Goal: Task Accomplishment & Management: Complete application form

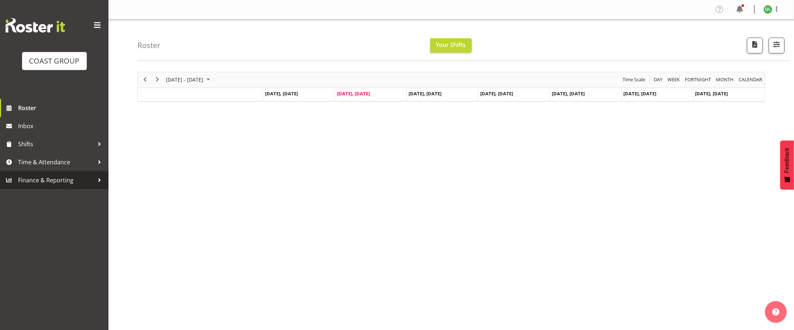
click at [39, 175] on link "Finance & Reporting" at bounding box center [54, 180] width 108 height 18
click at [32, 161] on span "Time & Attendance" at bounding box center [56, 162] width 76 height 11
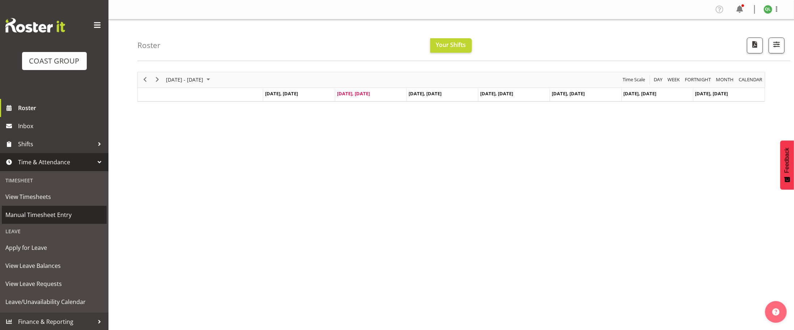
click at [36, 220] on span "Manual Timesheet Entry" at bounding box center [54, 215] width 98 height 11
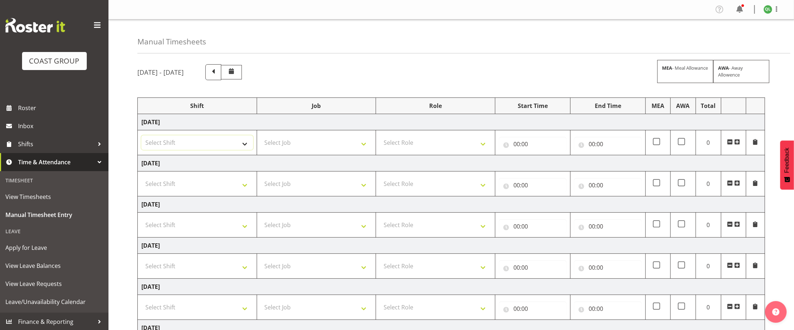
click at [243, 141] on select "Select Shift D+B @ [PERSON_NAME] D+B Build D+B Build NZACA D+B Build Tech Day […" at bounding box center [197, 143] width 112 height 14
select select "24997"
click at [141, 137] on select "Select Shift D+B @ [PERSON_NAME] D+B Build D+B Build NZACA D+B Build Tech Day […" at bounding box center [197, 143] width 112 height 14
click at [351, 142] on select "Select Job 1 Carlton Events 1 [PERSON_NAME][GEOGRAPHIC_DATA] 1 [PERSON_NAME][GE…" at bounding box center [317, 143] width 112 height 14
select select "8309"
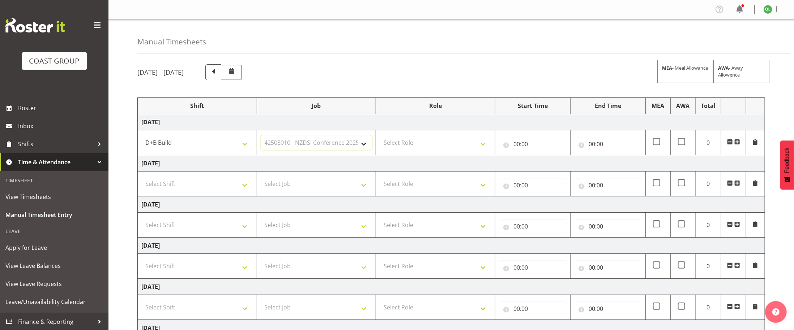
click at [261, 137] on select "Select Job 1 Carlton Events 1 [PERSON_NAME][GEOGRAPHIC_DATA] 1 [PERSON_NAME][GE…" at bounding box center [317, 143] width 112 height 14
drag, startPoint x: 487, startPoint y: 143, endPoint x: 482, endPoint y: 143, distance: 5.1
click at [486, 145] on select "Select Role EHS AKL D+B" at bounding box center [435, 143] width 112 height 14
select select "194"
click at [379, 137] on select "Select Role EHS AKL D+B" at bounding box center [435, 143] width 112 height 14
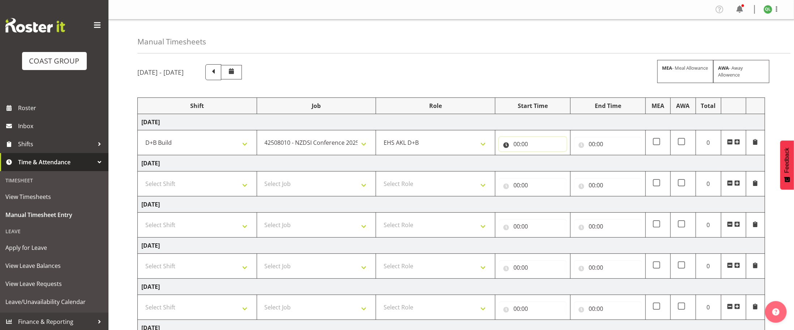
click at [518, 143] on input "00:00" at bounding box center [533, 144] width 68 height 14
click at [547, 165] on select "00 01 02 03 04 05 06 07 08 09 10 11 12 13 14 15 16 17 18 19 20 21 22 23" at bounding box center [548, 163] width 16 height 14
select select "7"
click at [540, 157] on select "00 01 02 03 04 05 06 07 08 09 10 11 12 13 14 15 16 17 18 19 20 21 22 23" at bounding box center [548, 163] width 16 height 14
type input "07:00"
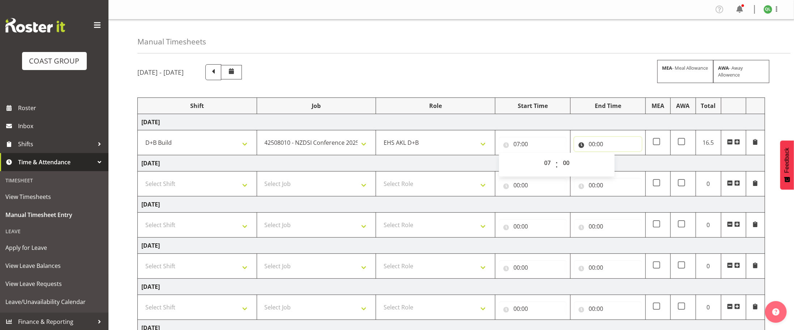
click at [594, 143] on input "00:00" at bounding box center [608, 144] width 68 height 14
click at [620, 164] on select "00 01 02 03 04 05 06 07 08 09 10 11 12 13 14 15 16 17 18 19 20 21 22 23" at bounding box center [623, 163] width 16 height 14
select select "3"
click at [615, 157] on select "00 01 02 03 04 05 06 07 08 09 10 11 12 13 14 15 16 17 18 19 20 21 22 23" at bounding box center [623, 163] width 16 height 14
type input "03:00"
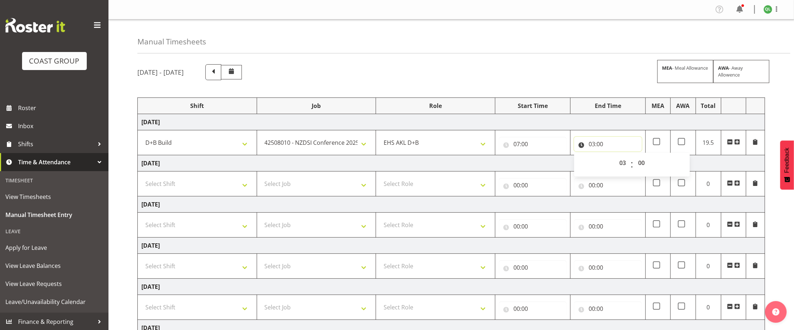
click at [597, 148] on input "03:00" at bounding box center [608, 144] width 68 height 14
click at [594, 144] on input "03:00" at bounding box center [608, 144] width 68 height 14
click at [624, 167] on select "00 01 02 03 04 05 06 07 08 09 10 11 12 13 14 15 16 17 18 19 20 21 22 23" at bounding box center [623, 163] width 16 height 14
select select "13"
click at [615, 157] on select "00 01 02 03 04 05 06 07 08 09 10 11 12 13 14 15 16 17 18 19 20 21 22 23" at bounding box center [623, 163] width 16 height 14
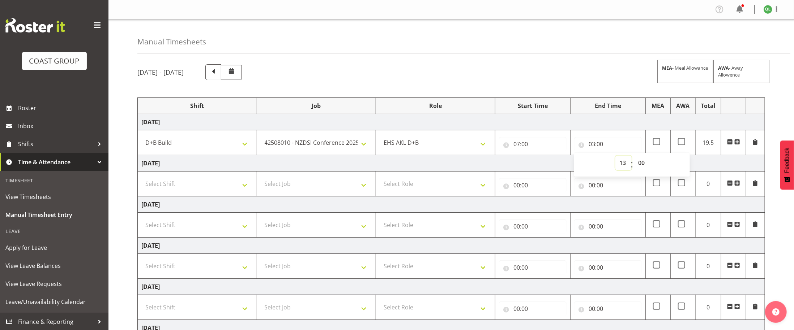
type input "13:00"
click at [725, 165] on td "[DATE]" at bounding box center [451, 163] width 627 height 16
click at [243, 186] on select "Select Shift D+B @ [PERSON_NAME] D+B Build D+B Build NZACA D+B Build Tech Day […" at bounding box center [197, 184] width 112 height 14
click at [594, 149] on input "13:00" at bounding box center [608, 144] width 68 height 14
click at [624, 168] on select "00 01 02 03 04 05 06 07 08 09 10 11 12 13 14 15 16 17 18 19 20 21 22 23" at bounding box center [623, 163] width 16 height 14
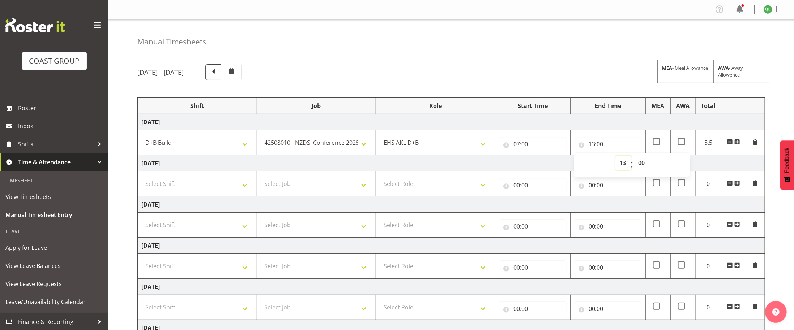
select select "15"
click at [615, 157] on select "00 01 02 03 04 05 06 07 08 09 10 11 12 13 14 15 16 17 18 19 20 21 22 23" at bounding box center [623, 163] width 16 height 14
type input "15:00"
click at [726, 159] on td "[DATE]" at bounding box center [451, 163] width 627 height 16
click at [241, 190] on select "Select Shift D+B @ [PERSON_NAME] D+B Build D+B Build NZACA D+B Build Tech Day […" at bounding box center [197, 184] width 112 height 14
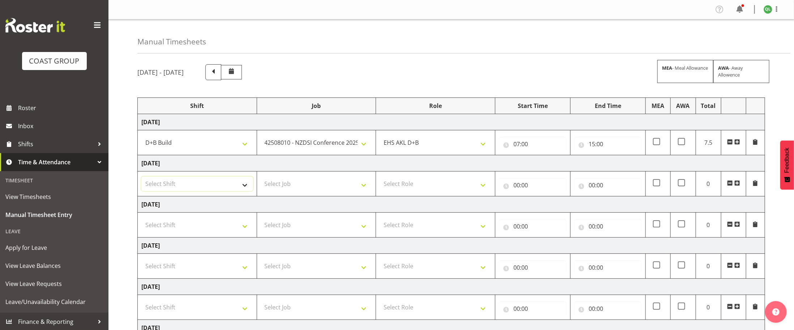
click at [218, 185] on select "Select Shift D+B @ [PERSON_NAME] D+B Build D+B Build NZACA D+B Build Tech Day […" at bounding box center [197, 184] width 112 height 14
click at [220, 186] on select "Select Shift D+B @ [PERSON_NAME] D+B Build D+B Build NZACA D+B Build Tech Day […" at bounding box center [197, 184] width 112 height 14
select select "24997"
click at [141, 179] on select "Select Shift D+B @ [PERSON_NAME] D+B Build D+B Build NZACA D+B Build Tech Day […" at bounding box center [197, 184] width 112 height 14
click at [356, 194] on td "Select Job 1 Carlton Events 1 [PERSON_NAME][GEOGRAPHIC_DATA] 1 [PERSON_NAME][GE…" at bounding box center [316, 184] width 119 height 25
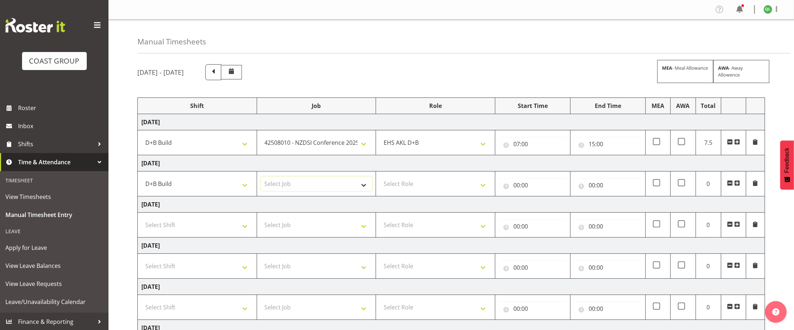
click at [360, 186] on select "Select Job 1 Carlton Events 1 [PERSON_NAME][GEOGRAPHIC_DATA] 1 [PERSON_NAME][GE…" at bounding box center [317, 184] width 112 height 14
click at [234, 231] on select "Select Shift D+B @ [PERSON_NAME] D+B Build D+B Build NZACA D+B Build Tech Day […" at bounding box center [197, 225] width 112 height 14
select select "1352"
click at [141, 220] on select "Select Shift D+B @ [PERSON_NAME] D+B Build D+B Build NZACA D+B Build Tech Day […" at bounding box center [197, 225] width 112 height 14
click at [353, 226] on select "Select Job 1 Carlton Events 1 [PERSON_NAME][GEOGRAPHIC_DATA] 1 [PERSON_NAME][GE…" at bounding box center [317, 225] width 112 height 14
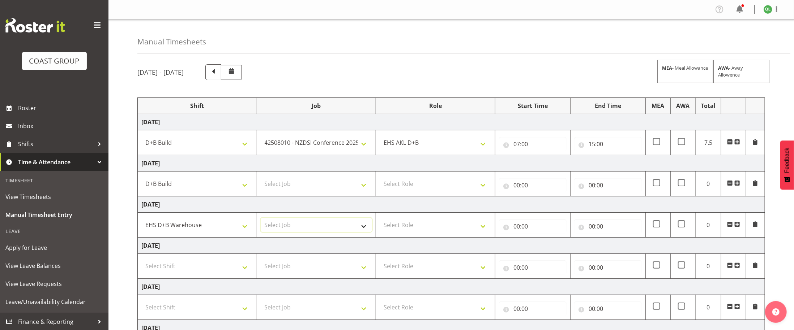
click at [361, 231] on select "Select Job 1 Carlton Events 1 [PERSON_NAME][GEOGRAPHIC_DATA] 1 [PERSON_NAME][GE…" at bounding box center [317, 225] width 112 height 14
drag, startPoint x: 361, startPoint y: 229, endPoint x: 362, endPoint y: 221, distance: 8.3
click at [362, 229] on select "Select Job 1 Carlton Events 1 [PERSON_NAME][GEOGRAPHIC_DATA] 1 [PERSON_NAME][GE…" at bounding box center [317, 225] width 112 height 14
select select "69"
click at [261, 220] on select "Select Job 1 Carlton Events 1 [PERSON_NAME][GEOGRAPHIC_DATA] 1 [PERSON_NAME][GE…" at bounding box center [317, 225] width 112 height 14
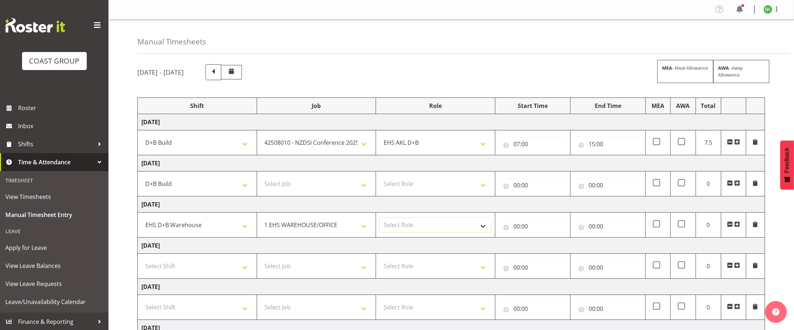
click at [449, 232] on select "Select Role EHS AKL D+B" at bounding box center [435, 225] width 112 height 14
select select "194"
click at [379, 220] on select "Select Role EHS AKL D+B" at bounding box center [435, 225] width 112 height 14
click at [517, 228] on input "00:00" at bounding box center [533, 226] width 68 height 14
click at [549, 250] on select "00 01 02 03 04 05 06 07 08 09 10 11 12 13 14 15 16 17 18 19 20 21 22 23" at bounding box center [548, 245] width 16 height 14
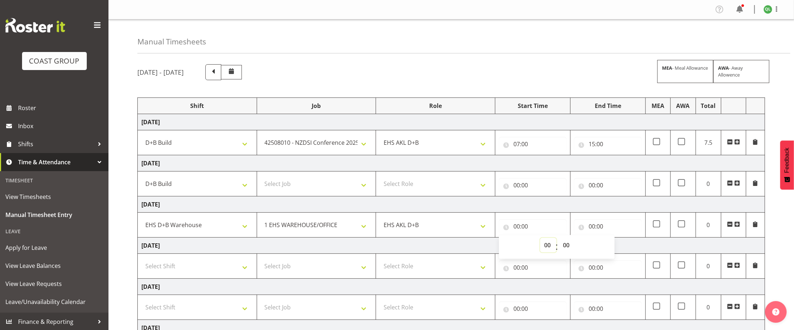
select select "2"
click at [540, 241] on select "00 01 02 03 04 05 06 07 08 09 10 11 12 13 14 15 16 17 18 19 20 21 22 23" at bounding box center [548, 245] width 16 height 14
type input "02:00"
click at [594, 226] on input "00:00" at bounding box center [608, 226] width 68 height 14
click at [523, 234] on input "02:00" at bounding box center [533, 226] width 68 height 14
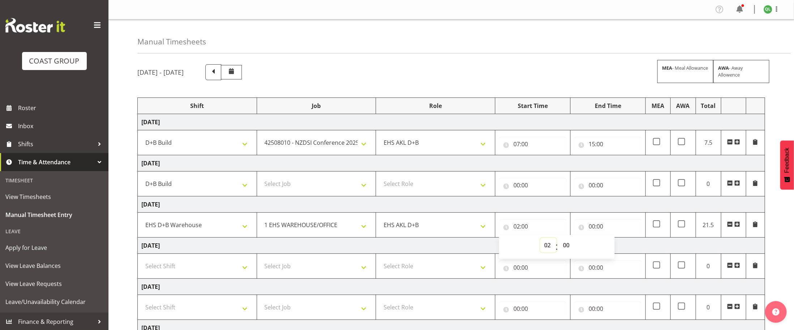
click at [548, 248] on select "00 01 02 03 04 05 06 07 08 09 10 11 12 13 14 15 16 17 18 19 20 21 22 23" at bounding box center [548, 245] width 16 height 14
select select "6"
click at [540, 241] on select "00 01 02 03 04 05 06 07 08 09 10 11 12 13 14 15 16 17 18 19 20 21 22 23" at bounding box center [548, 245] width 16 height 14
type input "06:00"
click at [592, 227] on input "00:00" at bounding box center [608, 226] width 68 height 14
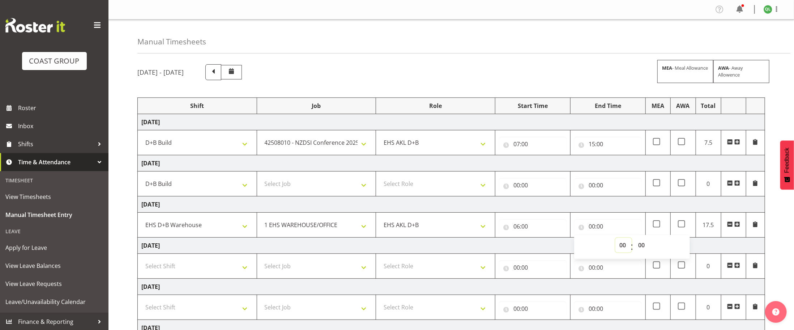
click at [618, 246] on select "00 01 02 03 04 05 06 07 08 09 10 11 12 13 14 15 16 17 18 19 20 21 22 23" at bounding box center [623, 245] width 16 height 14
select select "14"
click at [615, 241] on select "00 01 02 03 04 05 06 07 08 09 10 11 12 13 14 15 16 17 18 19 20 21 22 23" at bounding box center [623, 245] width 16 height 14
type input "14:00"
click at [600, 228] on input "14:00" at bounding box center [608, 226] width 68 height 14
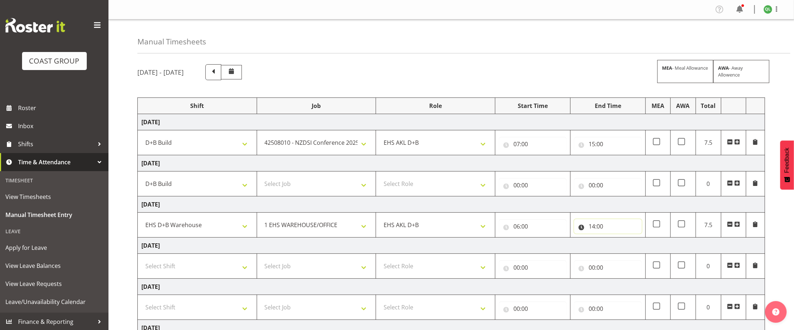
click at [601, 229] on input "14:00" at bounding box center [608, 226] width 68 height 14
click at [640, 247] on select "00 01 02 03 04 05 06 07 08 09 10 11 12 13 14 15 16 17 18 19 20 21 22 23 24 25 2…" at bounding box center [642, 245] width 16 height 14
select select "30"
click at [634, 241] on select "00 01 02 03 04 05 06 07 08 09 10 11 12 13 14 15 16 17 18 19 20 21 22 23 24 25 2…" at bounding box center [642, 245] width 16 height 14
type input "14:30"
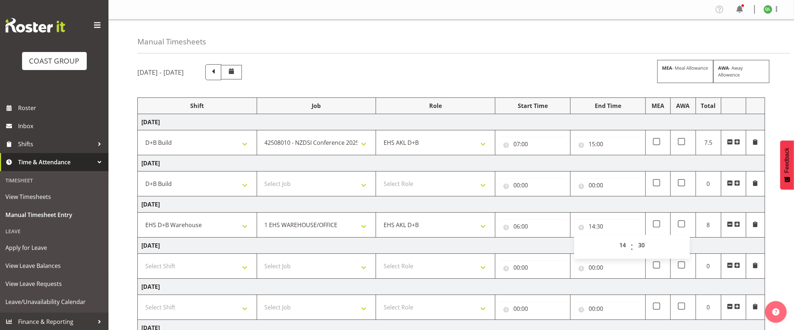
click at [506, 244] on td "[DATE]" at bounding box center [451, 246] width 627 height 16
click at [219, 274] on select "Select Shift D+B @ [PERSON_NAME] D+B Build D+B Build NZACA D+B Build Tech Day […" at bounding box center [197, 266] width 112 height 14
click at [292, 252] on td "[DATE]" at bounding box center [451, 246] width 627 height 16
click at [236, 272] on select "Select Shift D+B @ [PERSON_NAME] D+B Build D+B Build NZACA D+B Build Tech Day […" at bounding box center [197, 266] width 112 height 14
select select "40079"
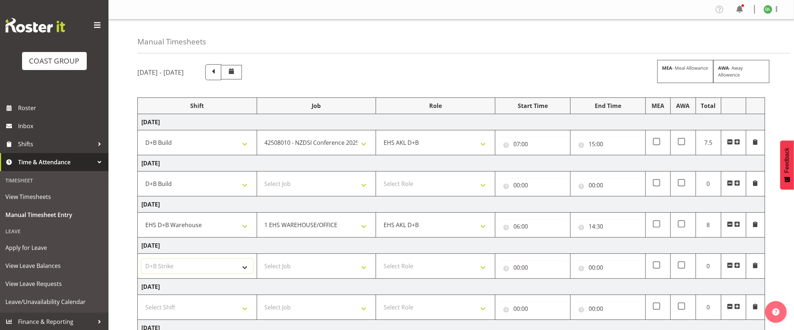
click at [141, 262] on select "Select Shift D+B @ [PERSON_NAME] D+B Build D+B Build NZACA D+B Build Tech Day […" at bounding box center [197, 266] width 112 height 14
click at [354, 261] on td "Select Job 1 Carlton Events 1 [PERSON_NAME][GEOGRAPHIC_DATA] 1 [PERSON_NAME][GE…" at bounding box center [316, 266] width 119 height 25
click at [359, 269] on select "Select Job 1 Carlton Events 1 [PERSON_NAME][GEOGRAPHIC_DATA] 1 [PERSON_NAME][GE…" at bounding box center [317, 266] width 112 height 14
select select "9196"
click at [261, 262] on select "Select Job 1 Carlton Events 1 [PERSON_NAME][GEOGRAPHIC_DATA] 1 [PERSON_NAME][GE…" at bounding box center [317, 266] width 112 height 14
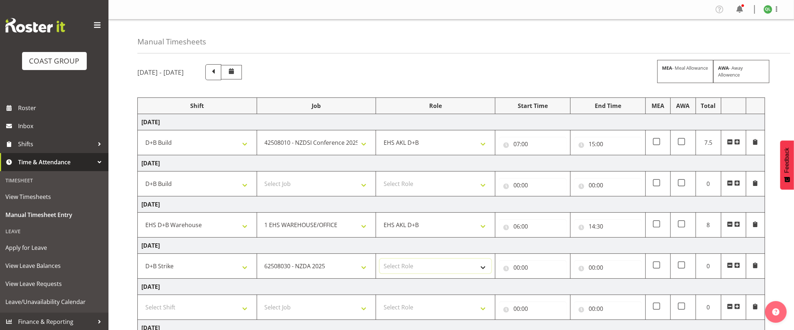
click at [476, 272] on select "Select Role EHS AKL D+B" at bounding box center [435, 266] width 112 height 14
select select "194"
click at [379, 262] on select "Select Role EHS AKL D+B" at bounding box center [435, 266] width 112 height 14
click at [511, 266] on input "00:00" at bounding box center [533, 268] width 68 height 14
click at [543, 292] on select "00 01 02 03 04 05 06 07 08 09 10 11 12 13 14 15 16 17 18 19 20 21 22 23" at bounding box center [548, 286] width 16 height 14
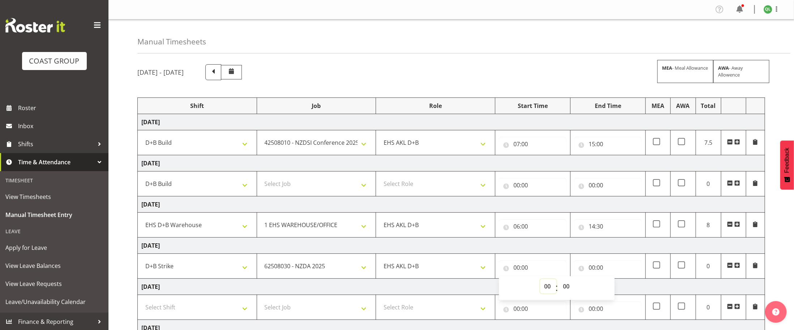
select select "7"
click at [540, 282] on select "00 01 02 03 04 05 06 07 08 09 10 11 12 13 14 15 16 17 18 19 20 21 22 23" at bounding box center [548, 286] width 16 height 14
type input "07:00"
click at [590, 272] on input "00:00" at bounding box center [608, 268] width 68 height 14
click at [621, 293] on select "00 01 02 03 04 05 06 07 08 09 10 11 12 13 14 15 16 17 18 19 20 21 22 23" at bounding box center [623, 286] width 16 height 14
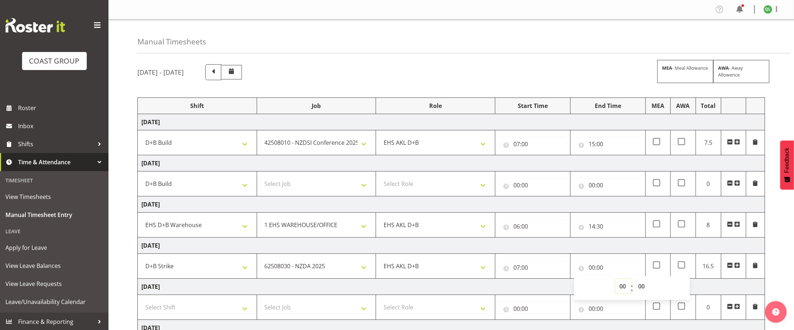
select select "20"
click at [615, 282] on select "00 01 02 03 04 05 06 07 08 09 10 11 12 13 14 15 16 17 18 19 20 21 22 23" at bounding box center [623, 286] width 16 height 14
type input "20:00"
click at [645, 289] on select "00 01 02 03 04 05 06 07 08 09 10 11 12 13 14 15 16 17 18 19 20 21 22 23 24 25 2…" at bounding box center [642, 286] width 16 height 14
select select "30"
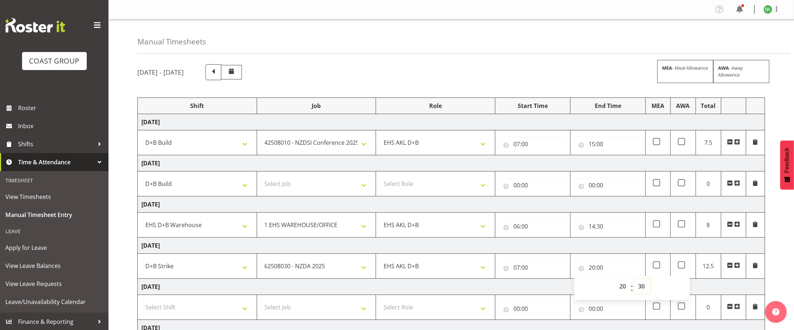
click at [634, 282] on select "00 01 02 03 04 05 06 07 08 09 10 11 12 13 14 15 16 17 18 19 20 21 22 23 24 25 2…" at bounding box center [642, 286] width 16 height 14
type input "20:30"
click at [707, 293] on td "[DATE]" at bounding box center [451, 287] width 627 height 16
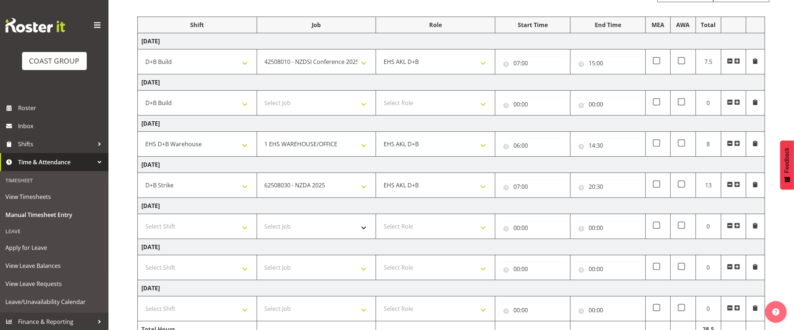
scroll to position [83, 0]
click at [226, 232] on select "Select Shift D+B @ [PERSON_NAME] D+B Build D+B Build NZACA D+B Build Tech Day […" at bounding box center [197, 225] width 112 height 14
click at [527, 117] on td "[DATE]" at bounding box center [451, 122] width 627 height 16
click at [594, 149] on input "14:30" at bounding box center [608, 144] width 68 height 14
click at [624, 163] on select "00 01 02 03 04 05 06 07 08 09 10 11 12 13 14 15 16 17 18 19 20 21 22 23" at bounding box center [623, 162] width 16 height 14
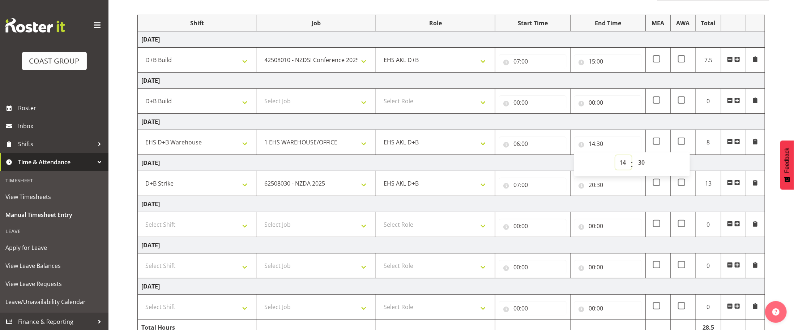
select select "12"
click at [615, 158] on select "00 01 02 03 04 05 06 07 08 09 10 11 12 13 14 15 16 17 18 19 20 21 22 23" at bounding box center [623, 162] width 16 height 14
type input "12:30"
click at [528, 167] on td "[DATE]" at bounding box center [451, 163] width 627 height 16
click at [236, 229] on select "Select Shift D+B @ [PERSON_NAME] D+B Build D+B Build NZACA D+B Build Tech Day […" at bounding box center [197, 225] width 112 height 14
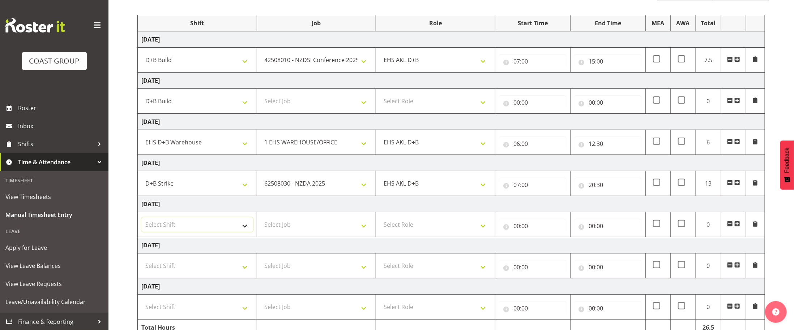
select select "40079"
click at [141, 221] on select "Select Shift D+B @ [PERSON_NAME] D+B Build D+B Build NZACA D+B Build Tech Day […" at bounding box center [197, 225] width 112 height 14
click at [355, 232] on select "Select Job 1 Carlton Events 1 [PERSON_NAME][GEOGRAPHIC_DATA] 1 [PERSON_NAME][GE…" at bounding box center [317, 225] width 112 height 14
select select "10291"
click at [261, 221] on select "Select Job 1 Carlton Events 1 [PERSON_NAME][GEOGRAPHIC_DATA] 1 [PERSON_NAME][GE…" at bounding box center [317, 225] width 112 height 14
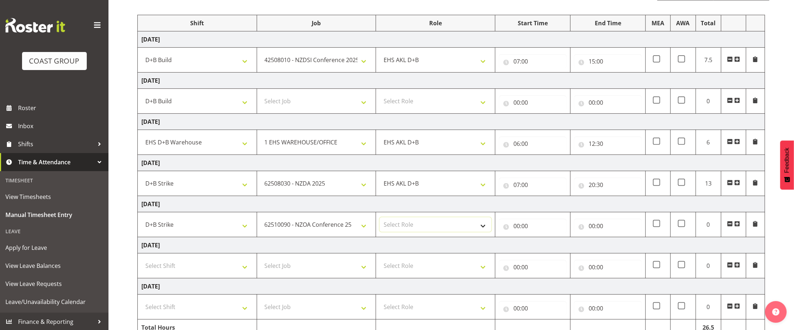
click at [480, 232] on select "Select Role EHS AKL D+B" at bounding box center [435, 225] width 112 height 14
select select "194"
click at [379, 221] on select "Select Role EHS AKL D+B" at bounding box center [435, 225] width 112 height 14
click at [517, 233] on input "00:00" at bounding box center [533, 226] width 68 height 14
click at [550, 249] on select "00 01 02 03 04 05 06 07 08 09 10 11 12 13 14 15 16 17 18 19 20 21 22 23" at bounding box center [548, 245] width 16 height 14
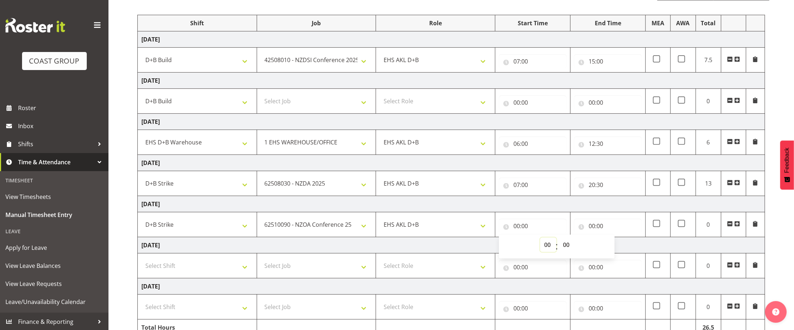
select select "7"
click at [540, 241] on select "00 01 02 03 04 05 06 07 08 09 10 11 12 13 14 15 16 17 18 19 20 21 22 23" at bounding box center [548, 245] width 16 height 14
type input "07:00"
click at [594, 229] on input "00:00" at bounding box center [608, 226] width 68 height 14
click at [624, 249] on select "00 01 02 03 04 05 06 07 08 09 10 11 12 13 14 15 16 17 18 19 20 21 22 23" at bounding box center [623, 245] width 16 height 14
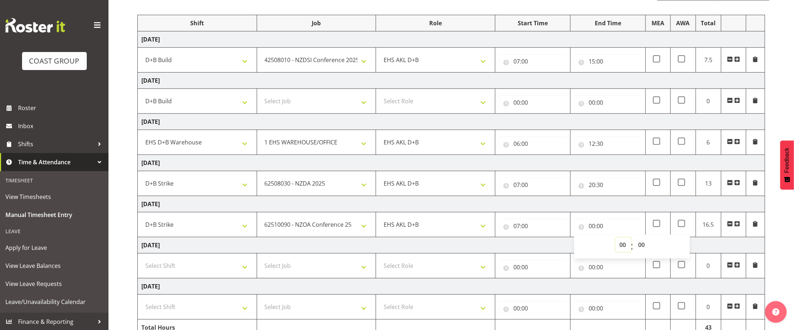
select select "12"
click at [615, 241] on select "00 01 02 03 04 05 06 07 08 09 10 11 12 13 14 15 16 17 18 19 20 21 22 23" at bounding box center [623, 245] width 16 height 14
type input "12:00"
click at [621, 202] on td "[DATE]" at bounding box center [451, 204] width 627 height 16
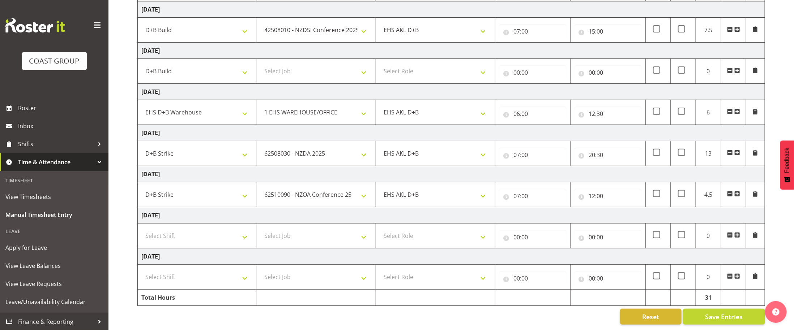
scroll to position [117, 0]
click at [240, 236] on select "Select Shift D+B @ [PERSON_NAME] D+B Build D+B Build NZACA D+B Build Tech Day […" at bounding box center [197, 236] width 112 height 14
select select "1352"
click at [141, 229] on select "Select Shift D+B @ [PERSON_NAME] D+B Build D+B Build NZACA D+B Build Tech Day […" at bounding box center [197, 236] width 112 height 14
click at [723, 317] on span "Save Entries" at bounding box center [724, 316] width 38 height 9
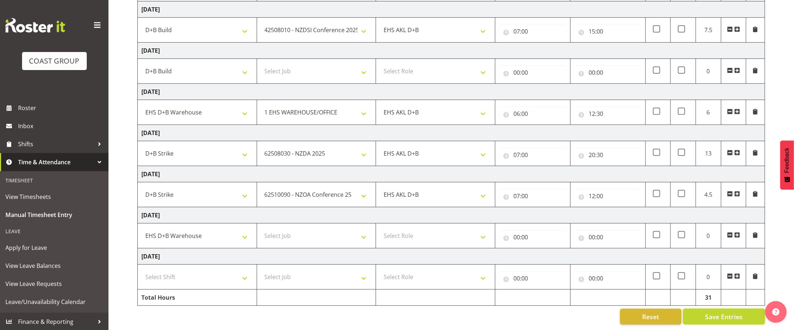
select select
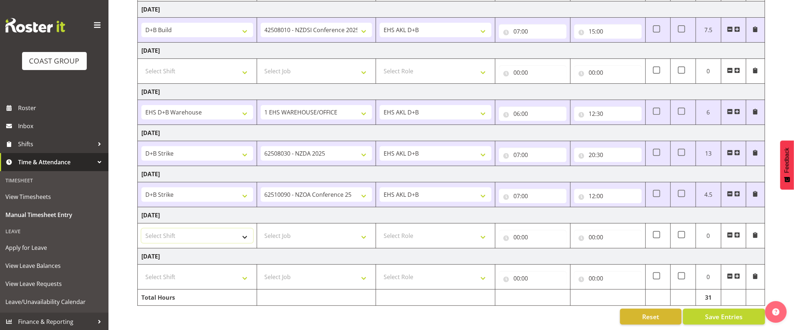
click at [246, 237] on select "Select Shift D+B @ [PERSON_NAME] D+B Build D+B Build NZACA D+B Build Tech Day […" at bounding box center [197, 236] width 112 height 14
select select "1352"
click at [141, 229] on select "Select Shift D+B @ [PERSON_NAME] D+B Build D+B Build NZACA D+B Build Tech Day […" at bounding box center [197, 236] width 112 height 14
click at [306, 230] on select "Select Job 1 Carlton Events 1 [PERSON_NAME][GEOGRAPHIC_DATA] 1 [PERSON_NAME][GE…" at bounding box center [317, 236] width 112 height 14
click at [309, 232] on select "Select Job 1 Carlton Events 1 [PERSON_NAME][GEOGRAPHIC_DATA] 1 [PERSON_NAME][GE…" at bounding box center [317, 236] width 112 height 14
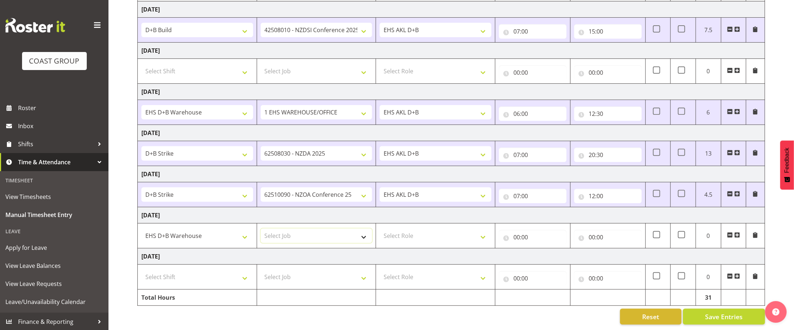
click at [332, 229] on select "Select Job 1 Carlton Events 1 [PERSON_NAME][GEOGRAPHIC_DATA] 1 [PERSON_NAME][GE…" at bounding box center [317, 236] width 112 height 14
select select "9630"
click at [261, 229] on select "Select Job 1 Carlton Events 1 [PERSON_NAME][GEOGRAPHIC_DATA] 1 [PERSON_NAME][GE…" at bounding box center [317, 236] width 112 height 14
click at [481, 240] on select "Select Role EHS AKL D+B" at bounding box center [435, 236] width 112 height 14
select select "194"
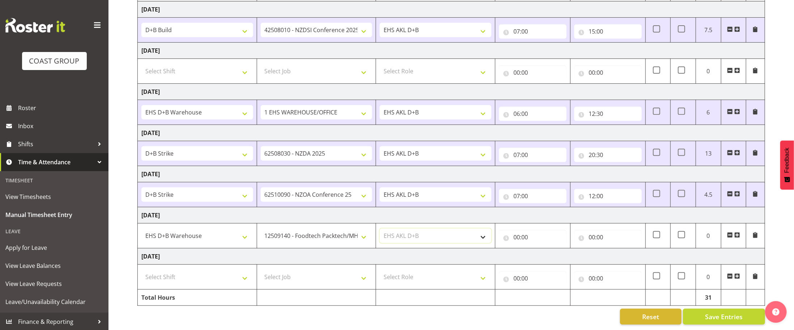
click at [379, 229] on select "Select Role EHS AKL D+B" at bounding box center [435, 236] width 112 height 14
click at [517, 237] on input "00:00" at bounding box center [533, 237] width 68 height 14
click at [545, 259] on select "00 01 02 03 04 05 06 07 08 09 10 11 12 13 14 15 16 17 18 19 20 21 22 23" at bounding box center [548, 256] width 16 height 14
select select "6"
click at [540, 249] on select "00 01 02 03 04 05 06 07 08 09 10 11 12 13 14 15 16 17 18 19 20 21 22 23" at bounding box center [548, 256] width 16 height 14
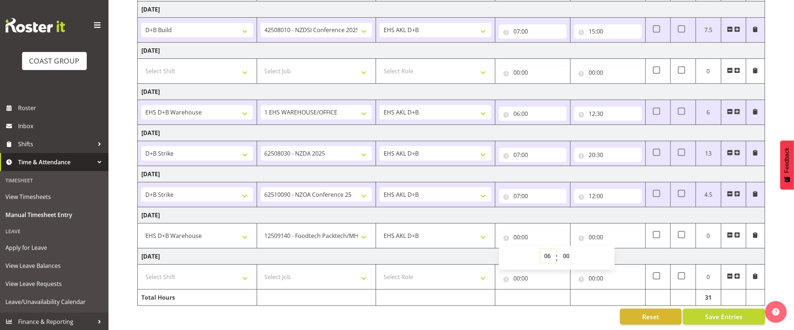
type input "06:00"
click at [593, 237] on input "00:00" at bounding box center [608, 237] width 68 height 14
click at [624, 256] on select "00 01 02 03 04 05 06 07 08 09 10 11 12 13 14 15 16 17 18 19 20 21 22 23" at bounding box center [623, 256] width 16 height 14
select select "14"
click at [615, 249] on select "00 01 02 03 04 05 06 07 08 09 10 11 12 13 14 15 16 17 18 19 20 21 22 23" at bounding box center [623, 256] width 16 height 14
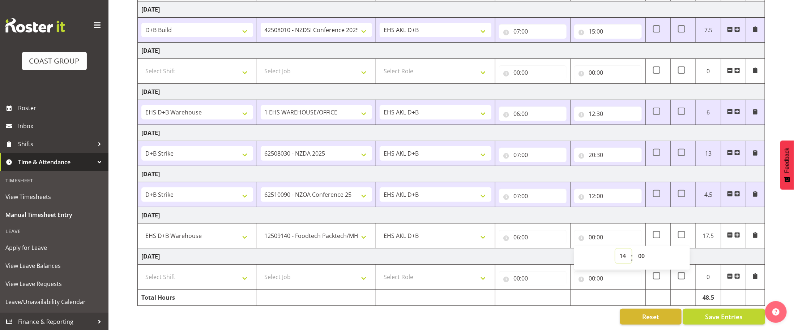
type input "14:00"
click at [643, 257] on select "00 01 02 03 04 05 06 07 08 09 10 11 12 13 14 15 16 17 18 19 20 21 22 23 24 25 2…" at bounding box center [642, 256] width 16 height 14
select select "30"
click at [634, 249] on select "00 01 02 03 04 05 06 07 08 09 10 11 12 13 14 15 16 17 18 19 20 21 22 23 24 25 2…" at bounding box center [642, 256] width 16 height 14
type input "14:30"
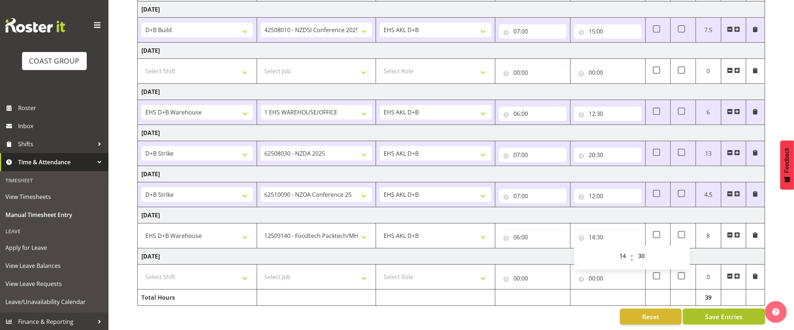
click at [703, 318] on button "Save Entries" at bounding box center [724, 317] width 82 height 16
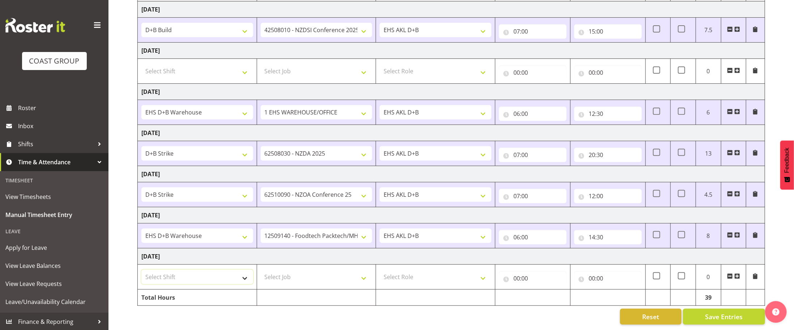
click at [235, 281] on select "Select Shift D+B @ [PERSON_NAME] D+B Build D+B Build NZACA D+B Build Tech Day […" at bounding box center [197, 277] width 112 height 14
select select "1352"
click at [141, 270] on select "Select Shift D+B @ [PERSON_NAME] D+B Build D+B Build NZACA D+B Build Tech Day […" at bounding box center [197, 277] width 112 height 14
click at [353, 279] on select "Select Job 1 Carlton Events 1 [PERSON_NAME][GEOGRAPHIC_DATA] 1 [PERSON_NAME][GE…" at bounding box center [317, 277] width 112 height 14
select select "9630"
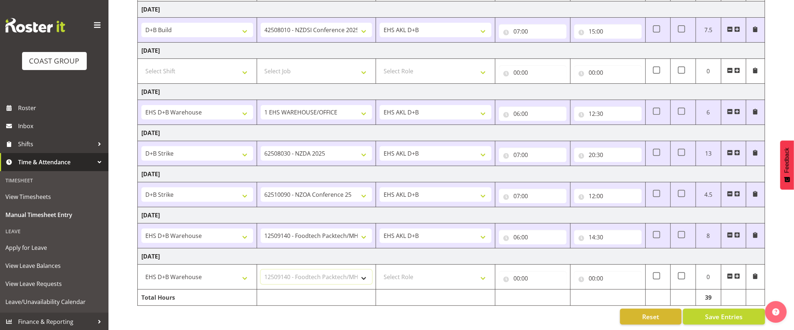
click at [261, 270] on select "Select Job 1 Carlton Events 1 [PERSON_NAME][GEOGRAPHIC_DATA] 1 [PERSON_NAME][GE…" at bounding box center [317, 277] width 112 height 14
click at [469, 279] on select "Select Role EHS AKL D+B" at bounding box center [435, 277] width 112 height 14
select select "194"
click at [379, 270] on select "Select Role EHS AKL D+B" at bounding box center [435, 277] width 112 height 14
click at [517, 279] on input "00:00" at bounding box center [533, 278] width 68 height 14
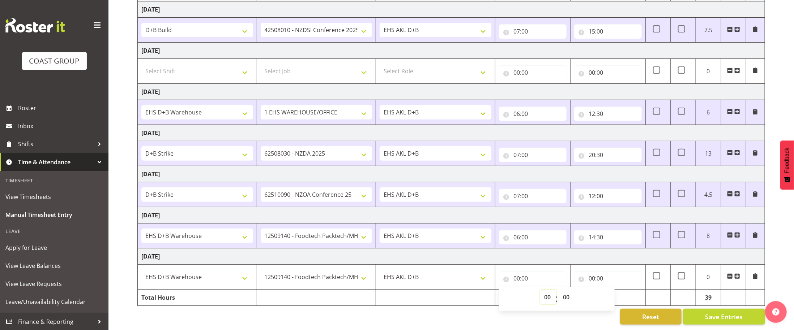
click at [549, 299] on select "00 01 02 03 04 05 06 07 08 09 10 11 12 13 14 15 16 17 18 19 20 21 22 23" at bounding box center [548, 297] width 16 height 14
select select "9"
click at [540, 290] on select "00 01 02 03 04 05 06 07 08 09 10 11 12 13 14 15 16 17 18 19 20 21 22 23" at bounding box center [548, 297] width 16 height 14
type input "09:00"
click at [563, 296] on select "00 01 02 03 04 05 06 07 08 09 10 11 12 13 14 15 16 17 18 19 20 21 22 23 24 25 2…" at bounding box center [567, 297] width 16 height 14
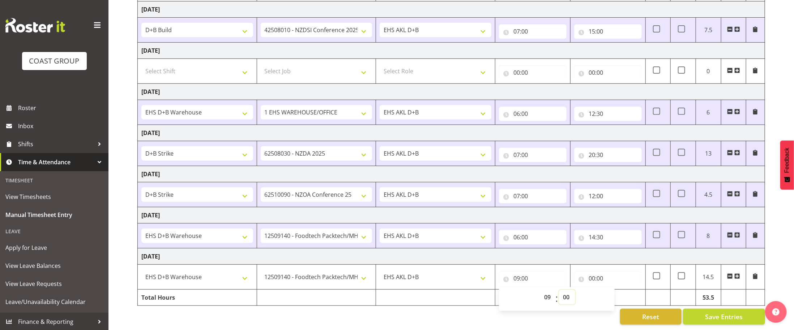
select select "30"
click at [559, 290] on select "00 01 02 03 04 05 06 07 08 09 10 11 12 13 14 15 16 17 18 19 20 21 22 23 24 25 2…" at bounding box center [567, 297] width 16 height 14
type input "09:30"
click at [590, 278] on input "00:00" at bounding box center [608, 278] width 68 height 14
click at [623, 297] on select "00 01 02 03 04 05 06 07 08 09 10 11 12 13 14 15 16 17 18 19 20 21 22 23" at bounding box center [623, 297] width 16 height 14
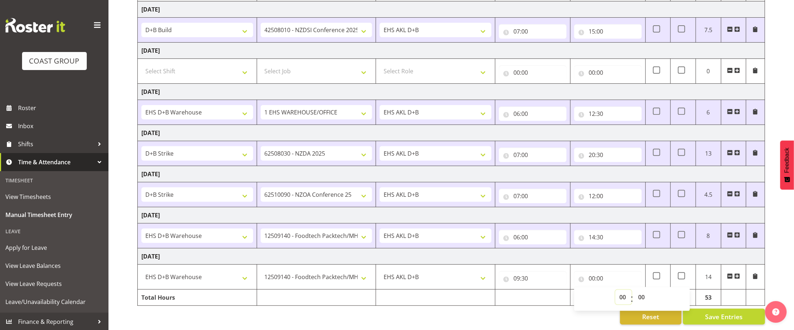
select select "14"
click at [615, 290] on select "00 01 02 03 04 05 06 07 08 09 10 11 12 13 14 15 16 17 18 19 20 21 22 23" at bounding box center [623, 297] width 16 height 14
type input "14:00"
click at [718, 319] on span "Save Entries" at bounding box center [724, 316] width 38 height 9
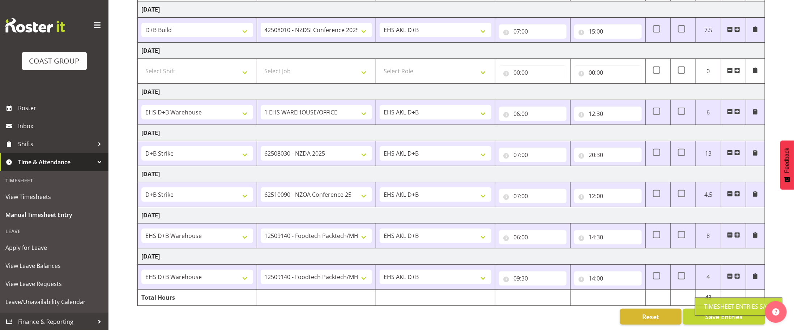
click at [735, 275] on span at bounding box center [737, 277] width 6 height 6
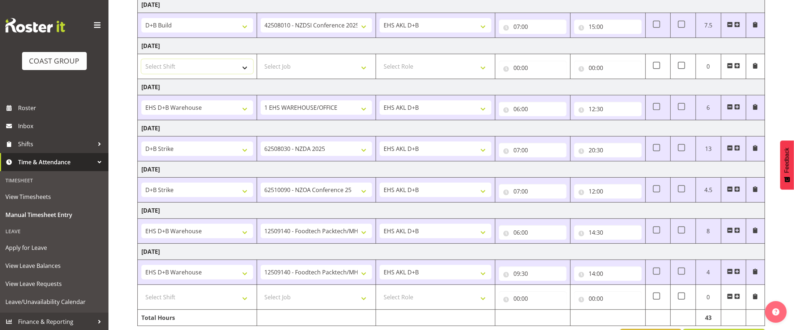
click at [231, 68] on select "Select Shift D+B @ [PERSON_NAME] D+B Build D+B Build NZACA D+B Build Tech Day […" at bounding box center [197, 66] width 112 height 14
select select "24997"
click at [141, 61] on select "Select Shift D+B @ [PERSON_NAME] D+B Build D+B Build NZACA D+B Build Tech Day […" at bounding box center [197, 66] width 112 height 14
drag, startPoint x: 351, startPoint y: 68, endPoint x: 360, endPoint y: 74, distance: 10.9
click at [352, 68] on select "Select Job 1 Carlton Events 1 [PERSON_NAME][GEOGRAPHIC_DATA] 1 [PERSON_NAME][GE…" at bounding box center [317, 66] width 112 height 14
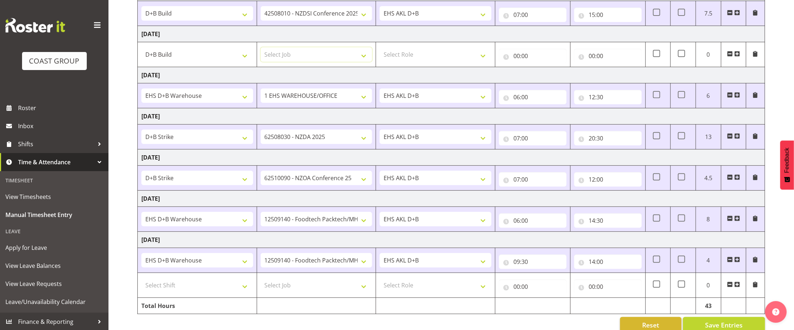
scroll to position [142, 0]
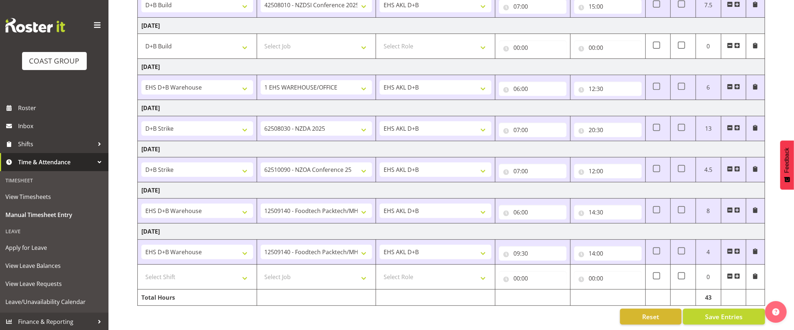
click at [373, 41] on td "Select Job 1 Carlton Events 1 [PERSON_NAME][GEOGRAPHIC_DATA] 1 [PERSON_NAME][GE…" at bounding box center [316, 46] width 119 height 25
click at [453, 44] on select "Select Role EHS AKL D+B" at bounding box center [435, 46] width 112 height 14
select select "194"
click at [379, 39] on select "Select Role EHS AKL D+B" at bounding box center [435, 46] width 112 height 14
click at [515, 42] on input "00:00" at bounding box center [533, 47] width 68 height 14
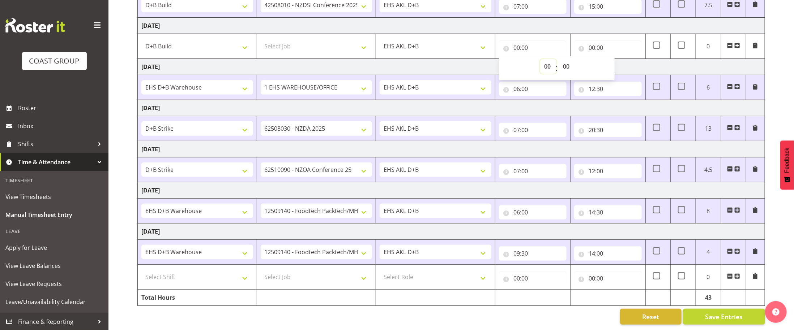
click at [549, 63] on select "00 01 02 03 04 05 06 07 08 09 10 11 12 13 14 15 16 17 18 19 20 21 22 23" at bounding box center [548, 66] width 16 height 14
select select "6"
click at [540, 59] on select "00 01 02 03 04 05 06 07 08 09 10 11 12 13 14 15 16 17 18 19 20 21 22 23" at bounding box center [548, 66] width 16 height 14
type input "06:00"
click at [596, 46] on input "00:00" at bounding box center [608, 47] width 68 height 14
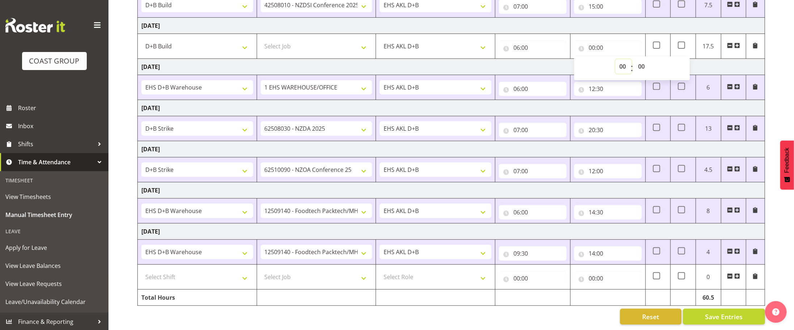
click at [622, 64] on select "00 01 02 03 04 05 06 07 08 09 10 11 12 13 14 15 16 17 18 19 20 21 22 23" at bounding box center [623, 66] width 16 height 14
select select "14"
click at [615, 59] on select "00 01 02 03 04 05 06 07 08 09 10 11 12 13 14 15 16 17 18 19 20 21 22 23" at bounding box center [623, 66] width 16 height 14
type input "14:00"
click at [641, 64] on select "00 01 02 03 04 05 06 07 08 09 10 11 12 13 14 15 16 17 18 19 20 21 22 23 24 25 2…" at bounding box center [642, 66] width 16 height 14
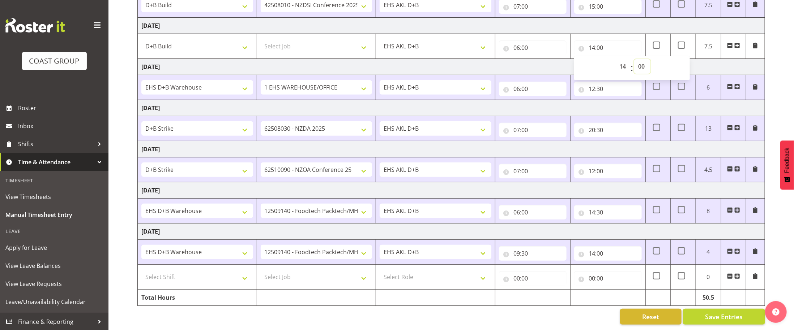
click at [639, 66] on select "00 01 02 03 04 05 06 07 08 09 10 11 12 13 14 15 16 17 18 19 20 21 22 23 24 25 2…" at bounding box center [642, 66] width 16 height 14
select select "30"
click at [634, 59] on select "00 01 02 03 04 05 06 07 08 09 10 11 12 13 14 15 16 17 18 19 20 21 22 23 24 25 2…" at bounding box center [642, 66] width 16 height 14
type input "14:30"
click at [708, 94] on td "6" at bounding box center [708, 87] width 25 height 25
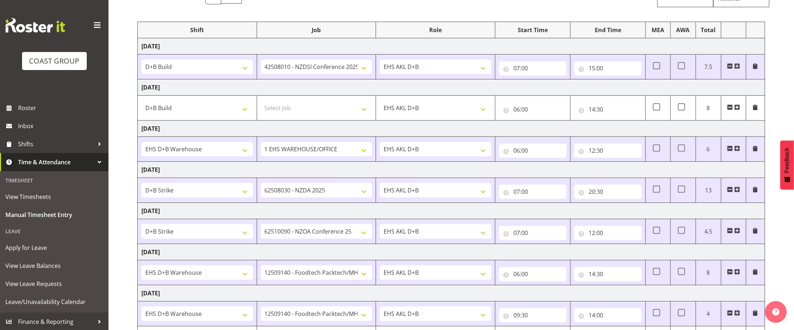
scroll to position [74, 0]
click at [679, 195] on span at bounding box center [681, 191] width 7 height 7
click at [679, 194] on input "checkbox" at bounding box center [680, 191] width 5 height 5
checkbox input "true"
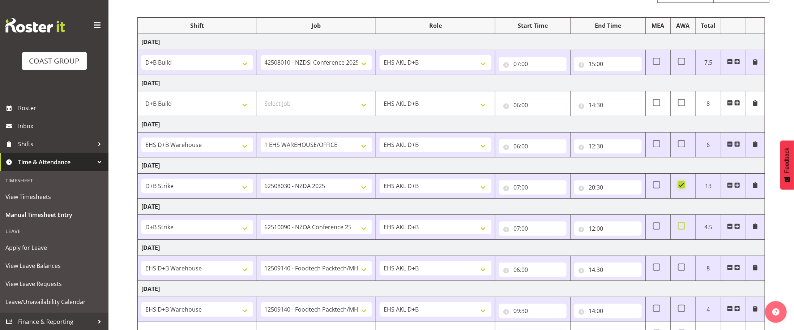
scroll to position [43, 0]
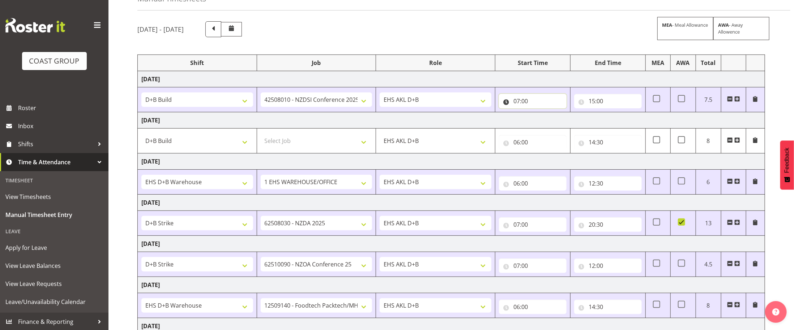
click at [514, 101] on input "07:00" at bounding box center [533, 101] width 68 height 14
click at [547, 121] on select "00 01 02 03 04 05 06 07 08 09 10 11 12 13 14 15 16 17 18 19 20 21 22 23" at bounding box center [548, 120] width 16 height 14
click at [515, 81] on td "[DATE]" at bounding box center [451, 79] width 627 height 16
click at [518, 98] on input "07:00" at bounding box center [533, 101] width 68 height 14
click at [550, 119] on select "00 01 02 03 04 05 06 07 08 09 10 11 12 13 14 15 16 17 18 19 20 21 22 23" at bounding box center [548, 120] width 16 height 14
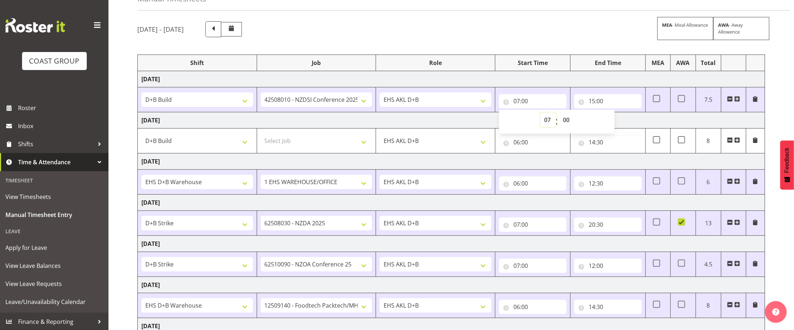
select select "6"
click at [540, 114] on select "00 01 02 03 04 05 06 07 08 09 10 11 12 13 14 15 16 17 18 19 20 21 22 23" at bounding box center [548, 120] width 16 height 14
type input "06:00"
click at [516, 101] on input "06:00" at bounding box center [533, 101] width 68 height 14
click at [516, 104] on input "06:00" at bounding box center [533, 101] width 68 height 14
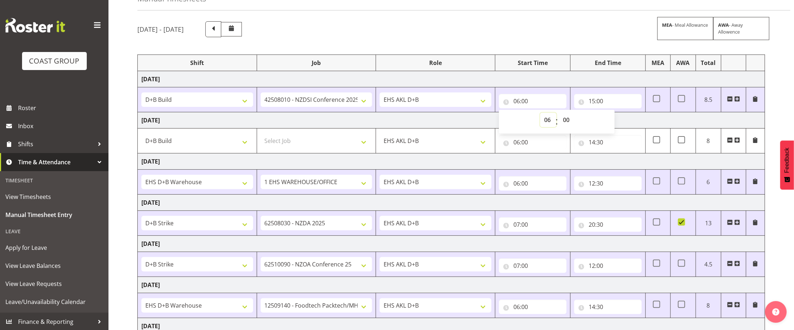
click at [545, 120] on select "00 01 02 03 04 05 06 07 08 09 10 11 12 13 14 15 16 17 18 19 20 21 22 23" at bounding box center [548, 120] width 16 height 14
select select "7"
click at [540, 114] on select "00 01 02 03 04 05 06 07 08 09 10 11 12 13 14 15 16 17 18 19 20 21 22 23" at bounding box center [548, 120] width 16 height 14
type input "07:00"
click at [617, 124] on td "[DATE]" at bounding box center [451, 120] width 627 height 16
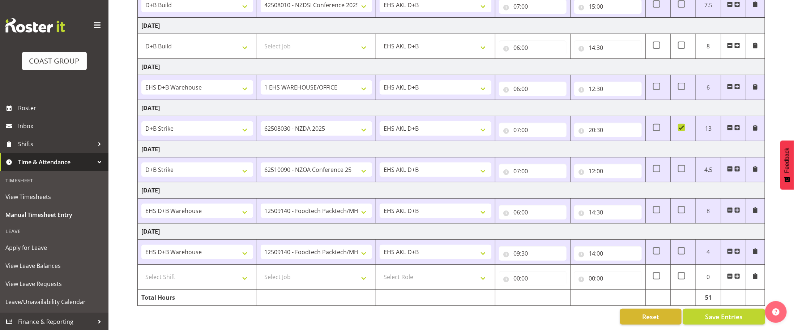
scroll to position [142, 0]
click at [737, 320] on span "Save Entries" at bounding box center [724, 316] width 38 height 9
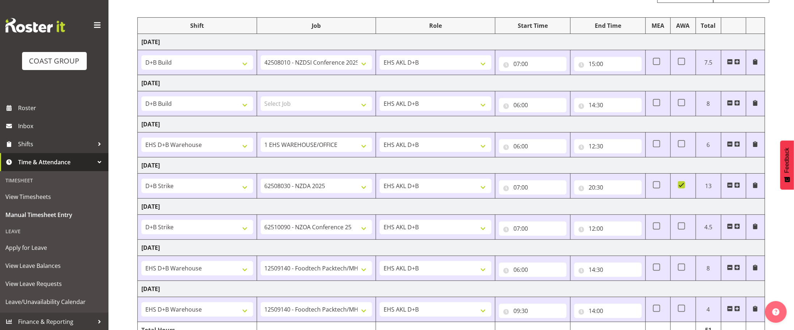
scroll to position [80, 0]
drag, startPoint x: 353, startPoint y: 112, endPoint x: 344, endPoint y: 112, distance: 9.0
click at [353, 111] on select "Select Job 1 Carlton Events 1 [PERSON_NAME][GEOGRAPHIC_DATA] 1 [PERSON_NAME][GE…" at bounding box center [317, 104] width 112 height 14
select select "8933"
click at [261, 99] on select "Select Job 1 Carlton Events 1 [PERSON_NAME][GEOGRAPHIC_DATA] 1 [PERSON_NAME][GE…" at bounding box center [317, 104] width 112 height 14
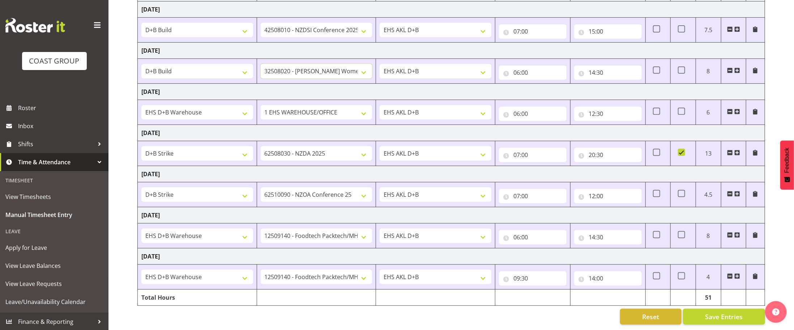
scroll to position [117, 0]
click at [710, 318] on span "Save Entries" at bounding box center [724, 316] width 38 height 9
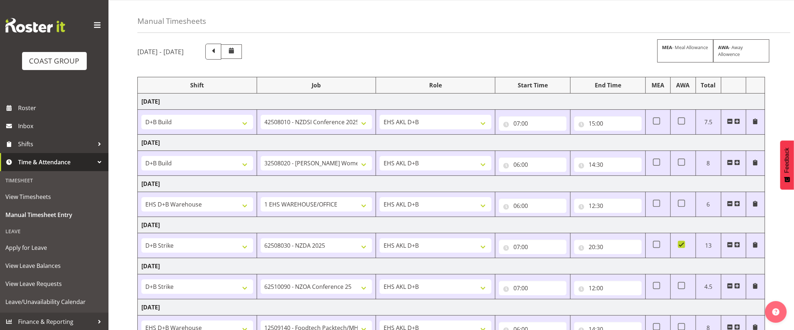
scroll to position [0, 0]
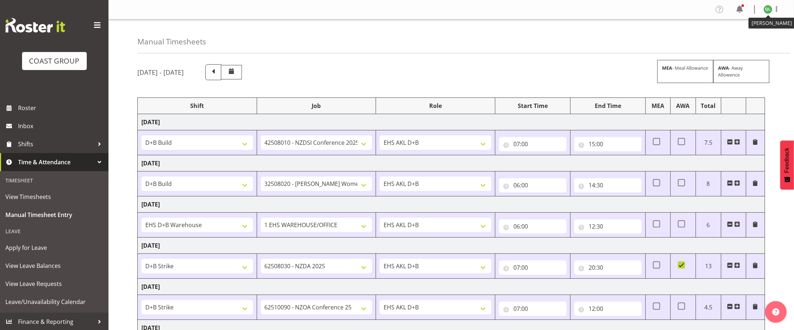
click at [766, 11] on img at bounding box center [767, 9] width 9 height 9
click at [733, 39] on link "Log Out" at bounding box center [745, 37] width 69 height 13
